Goal: Task Accomplishment & Management: Manage account settings

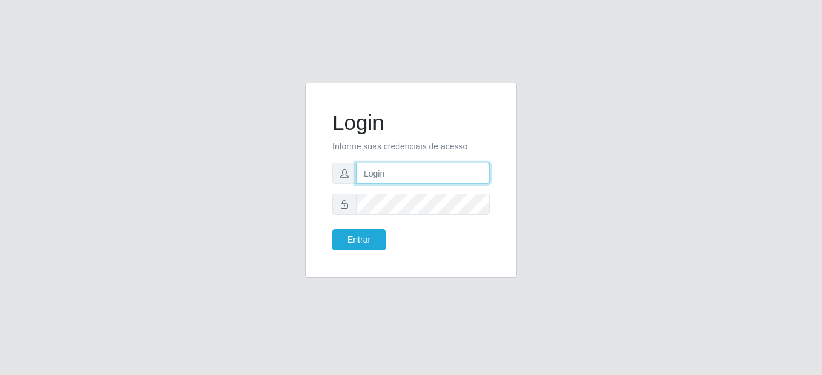
click at [399, 174] on input "text" at bounding box center [423, 173] width 134 height 21
click at [554, 124] on div "Login Informe suas credenciais de acesso Entrar" at bounding box center [411, 188] width 690 height 210
click at [387, 171] on input "text" at bounding box center [423, 173] width 134 height 21
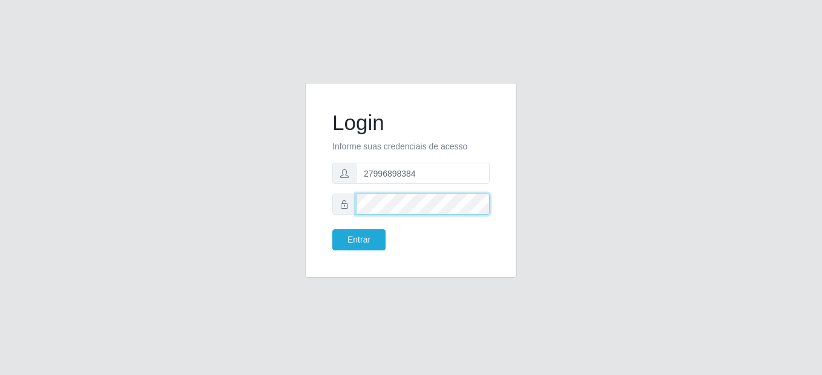
click at [332, 230] on button "Entrar" at bounding box center [358, 240] width 53 height 21
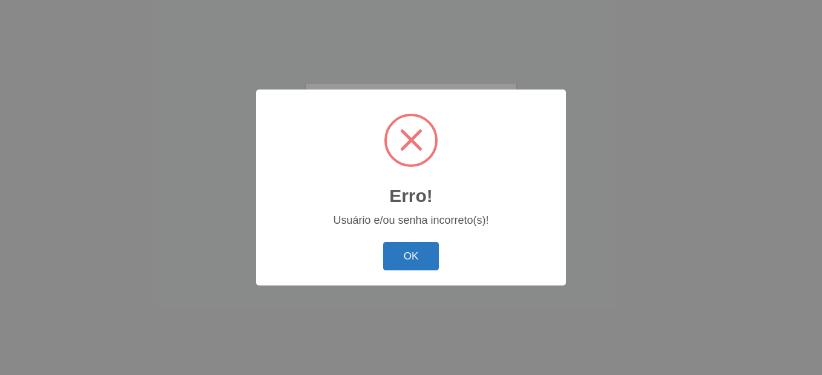
click at [414, 248] on button "OK" at bounding box center [411, 256] width 56 height 28
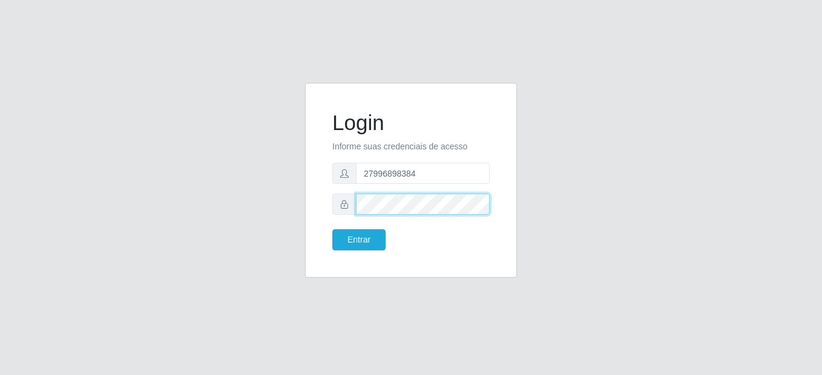
click at [332, 230] on button "Entrar" at bounding box center [358, 240] width 53 height 21
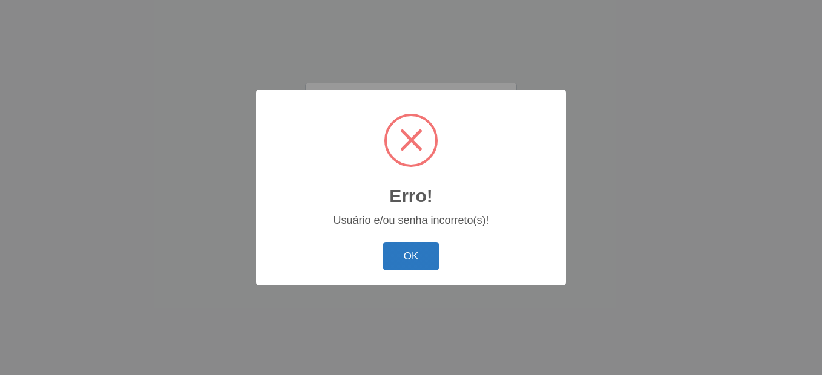
click at [402, 255] on button "OK" at bounding box center [411, 256] width 56 height 28
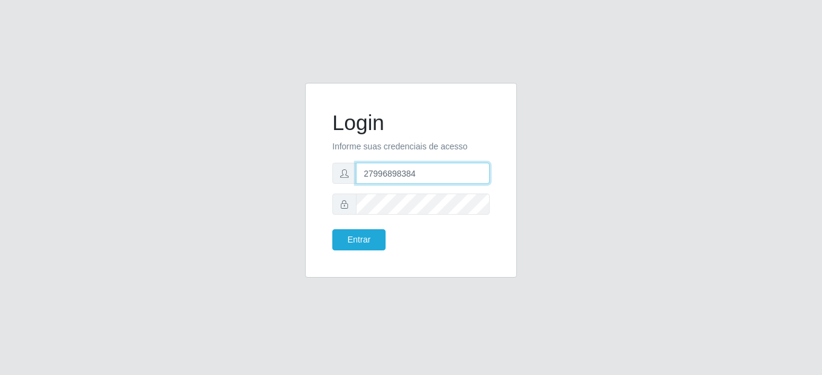
click at [365, 168] on input "27996898384" at bounding box center [423, 173] width 134 height 21
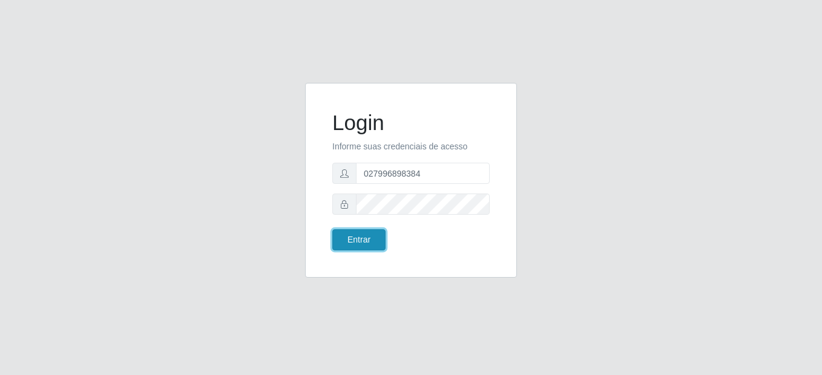
click at [348, 247] on button "Entrar" at bounding box center [358, 240] width 53 height 21
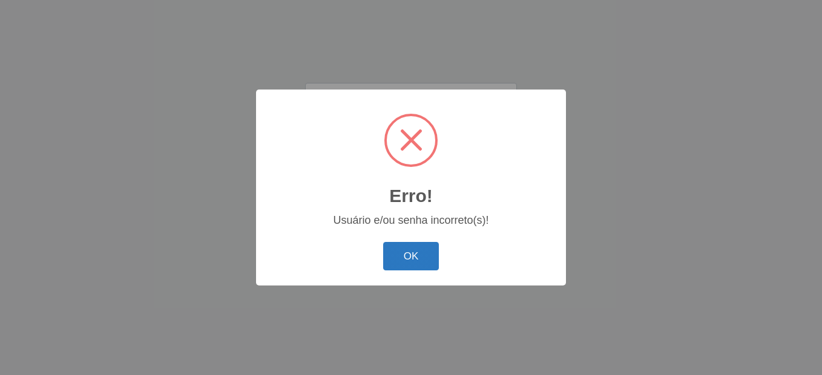
click at [429, 255] on button "OK" at bounding box center [411, 256] width 56 height 28
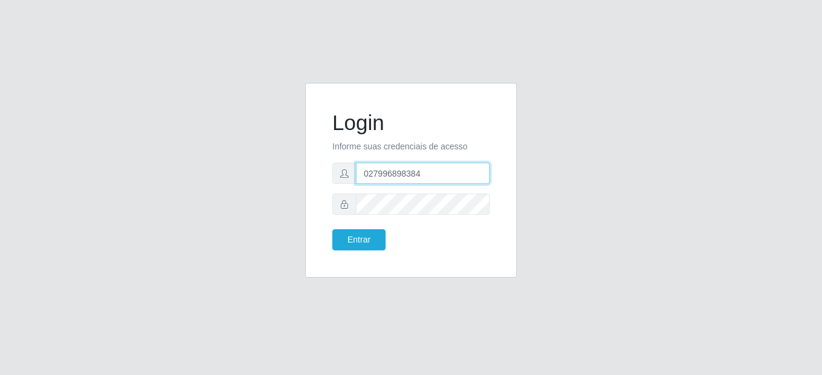
click at [378, 174] on input "027996898384" at bounding box center [423, 173] width 134 height 21
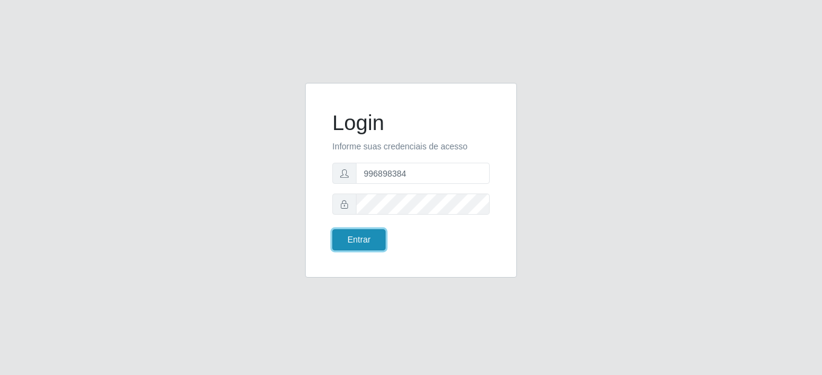
click at [365, 240] on button "Entrar" at bounding box center [358, 240] width 53 height 21
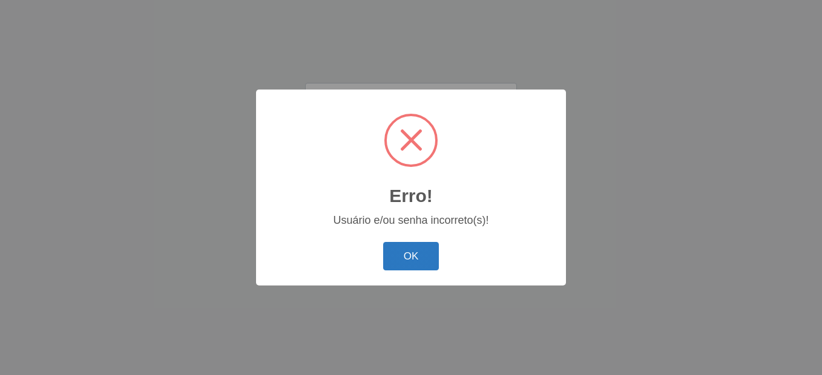
click at [423, 268] on button "OK" at bounding box center [411, 256] width 56 height 28
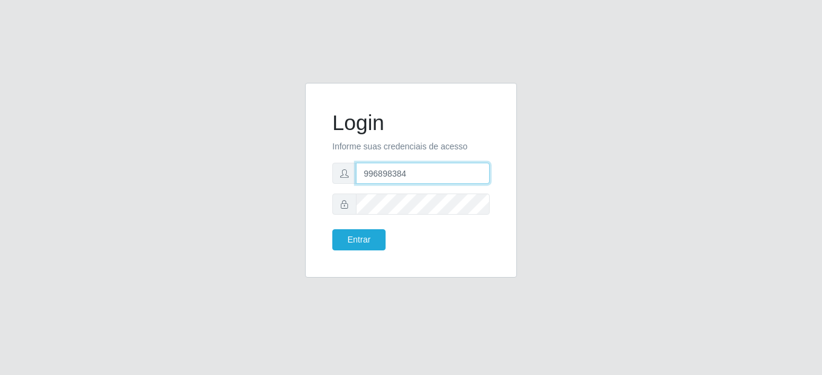
click at [415, 173] on input "996898384" at bounding box center [423, 173] width 134 height 21
type input "9"
click at [377, 171] on input "text" at bounding box center [423, 173] width 134 height 21
type input "27996898384"
